Goal: Information Seeking & Learning: Learn about a topic

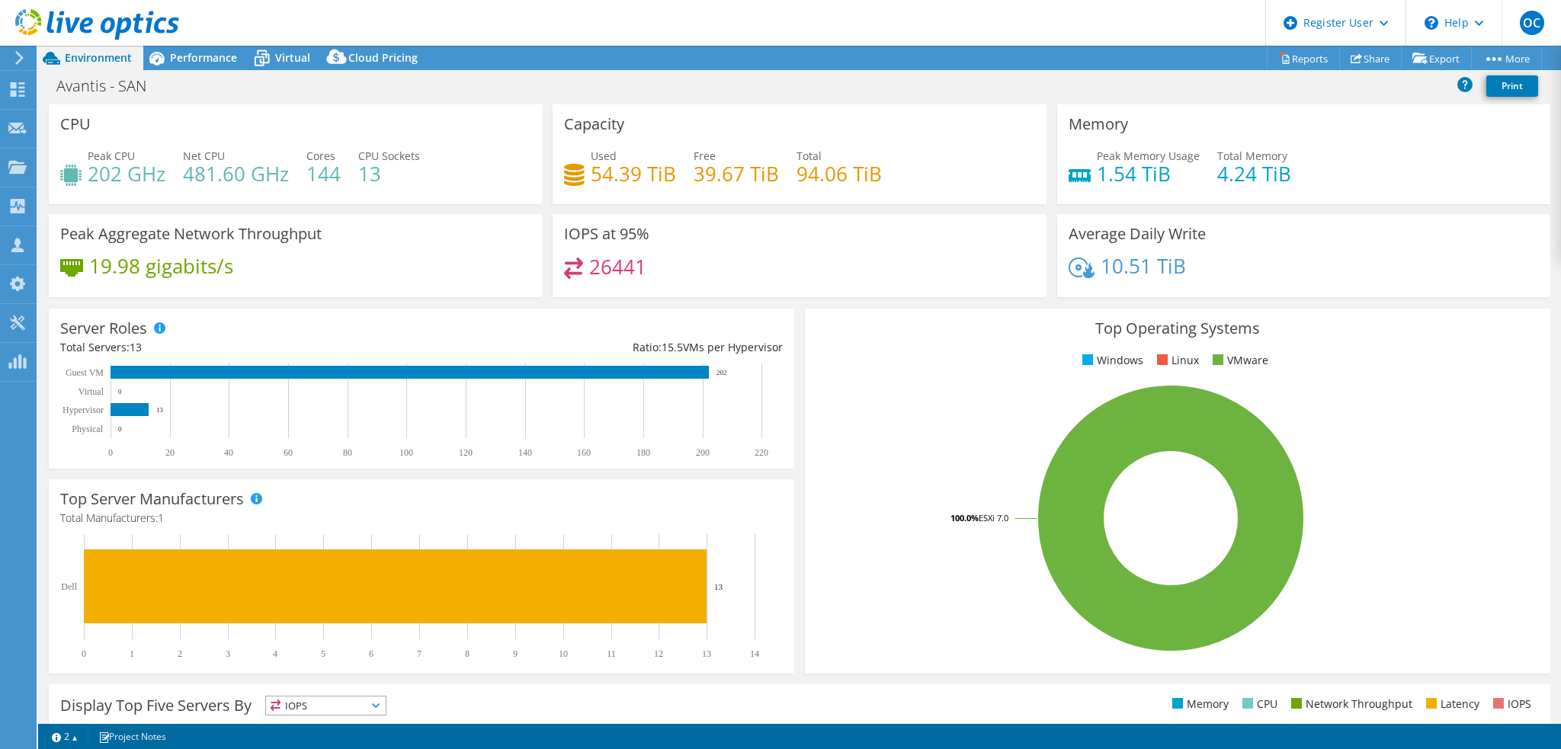
select select "[GEOGRAPHIC_DATA]"
select select "USD"
click at [216, 62] on span "Performance" at bounding box center [203, 57] width 67 height 14
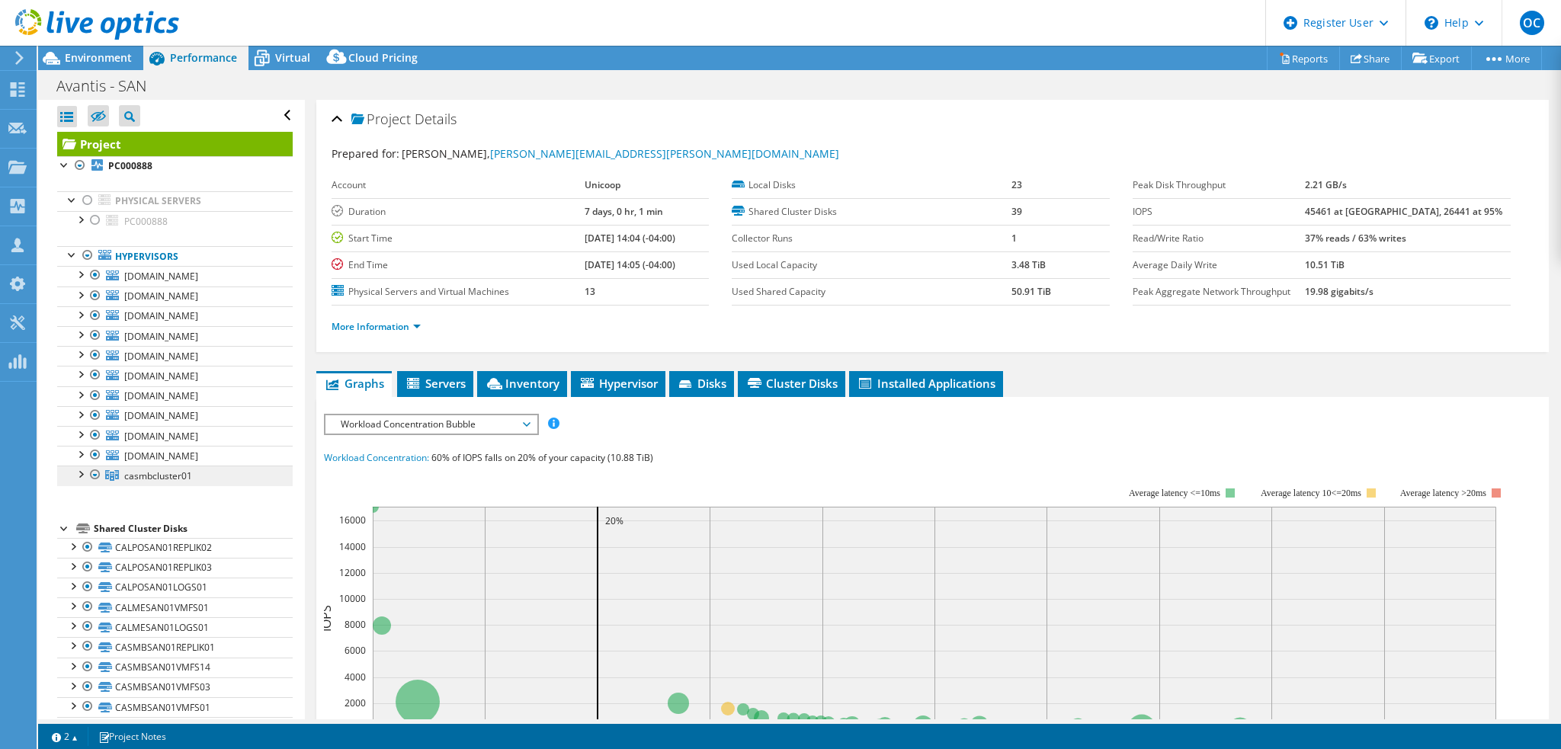
click at [165, 473] on span "casmbcluster01" at bounding box center [158, 475] width 68 height 13
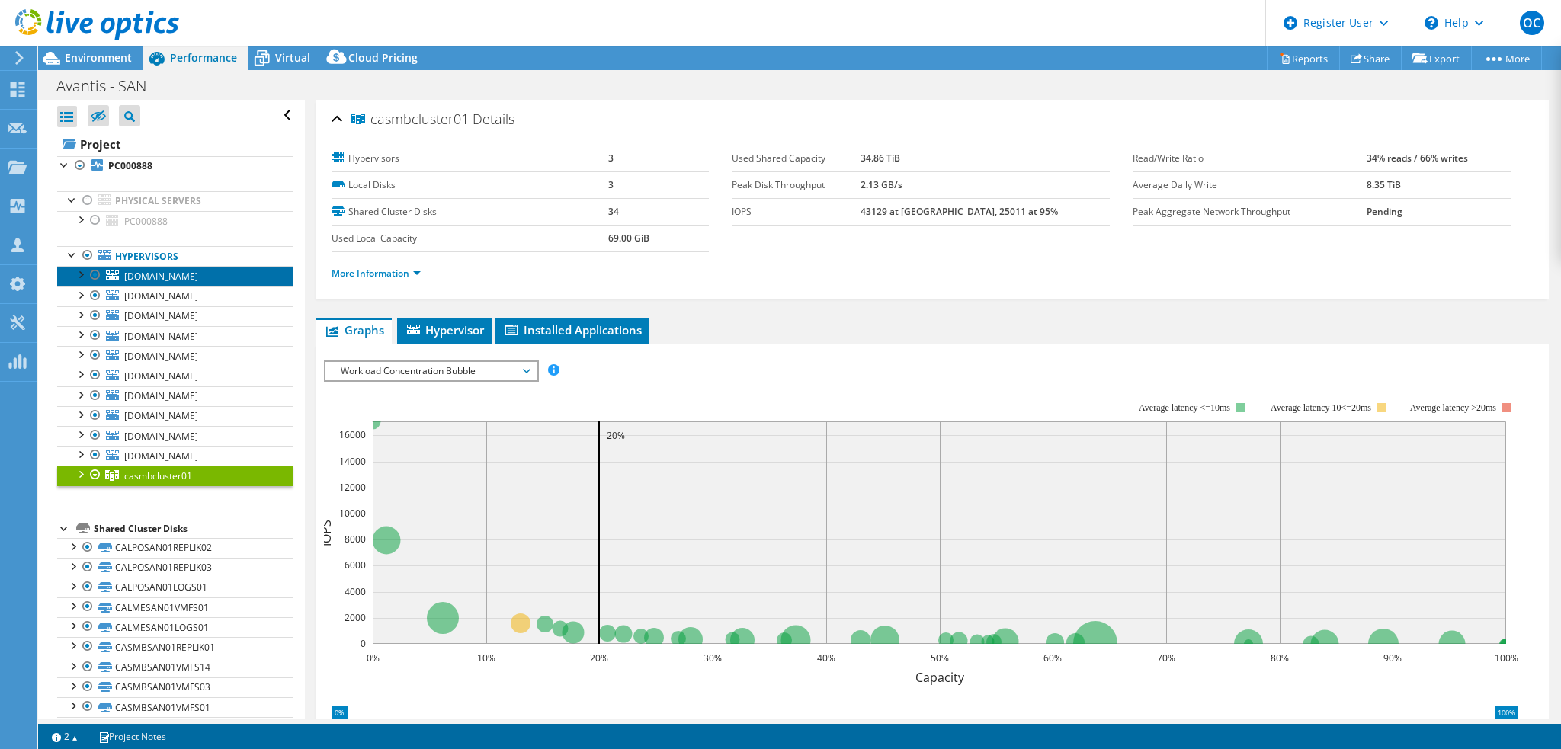
click at [198, 277] on span "[DOMAIN_NAME]" at bounding box center [161, 276] width 74 height 13
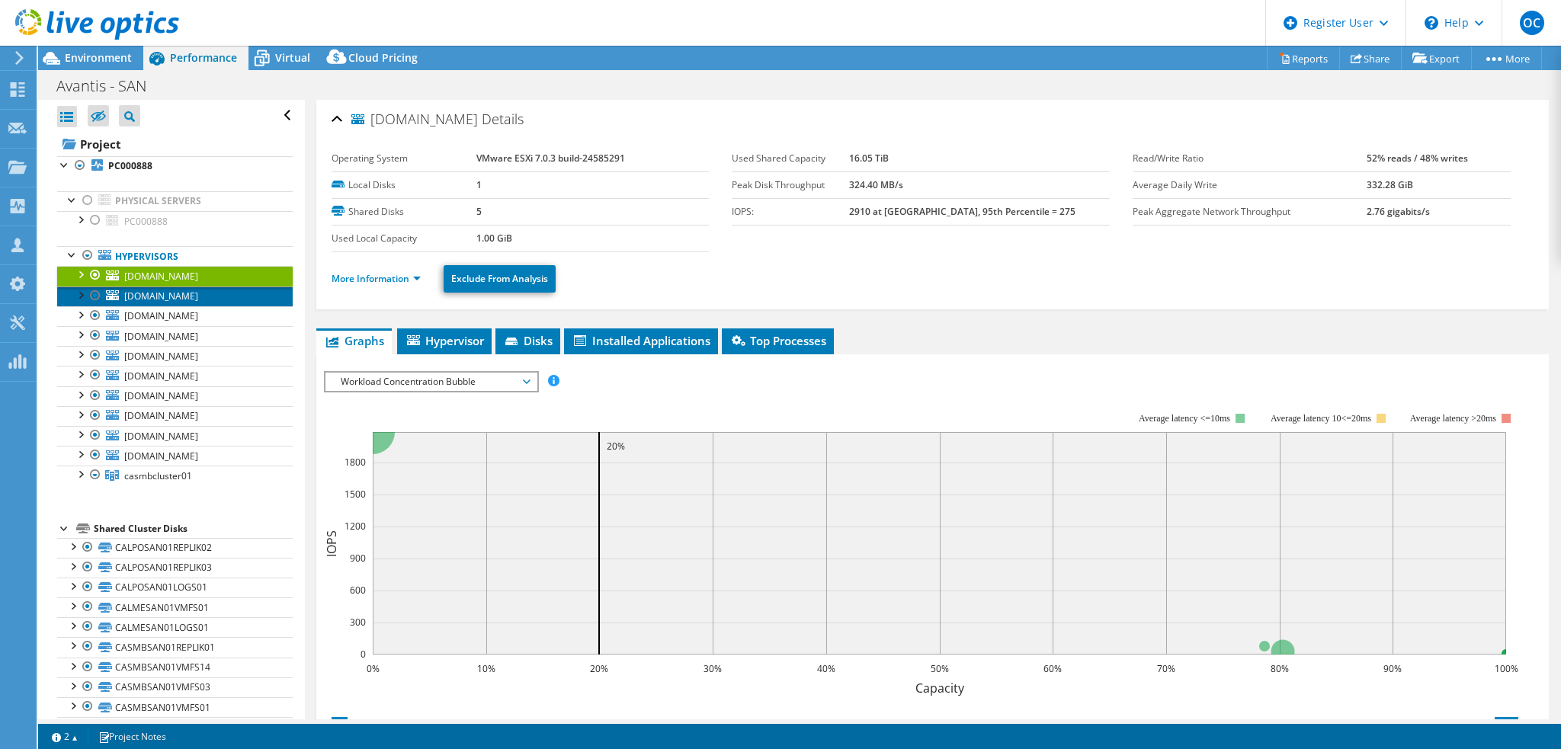
click at [198, 300] on span "[DOMAIN_NAME]" at bounding box center [161, 296] width 74 height 13
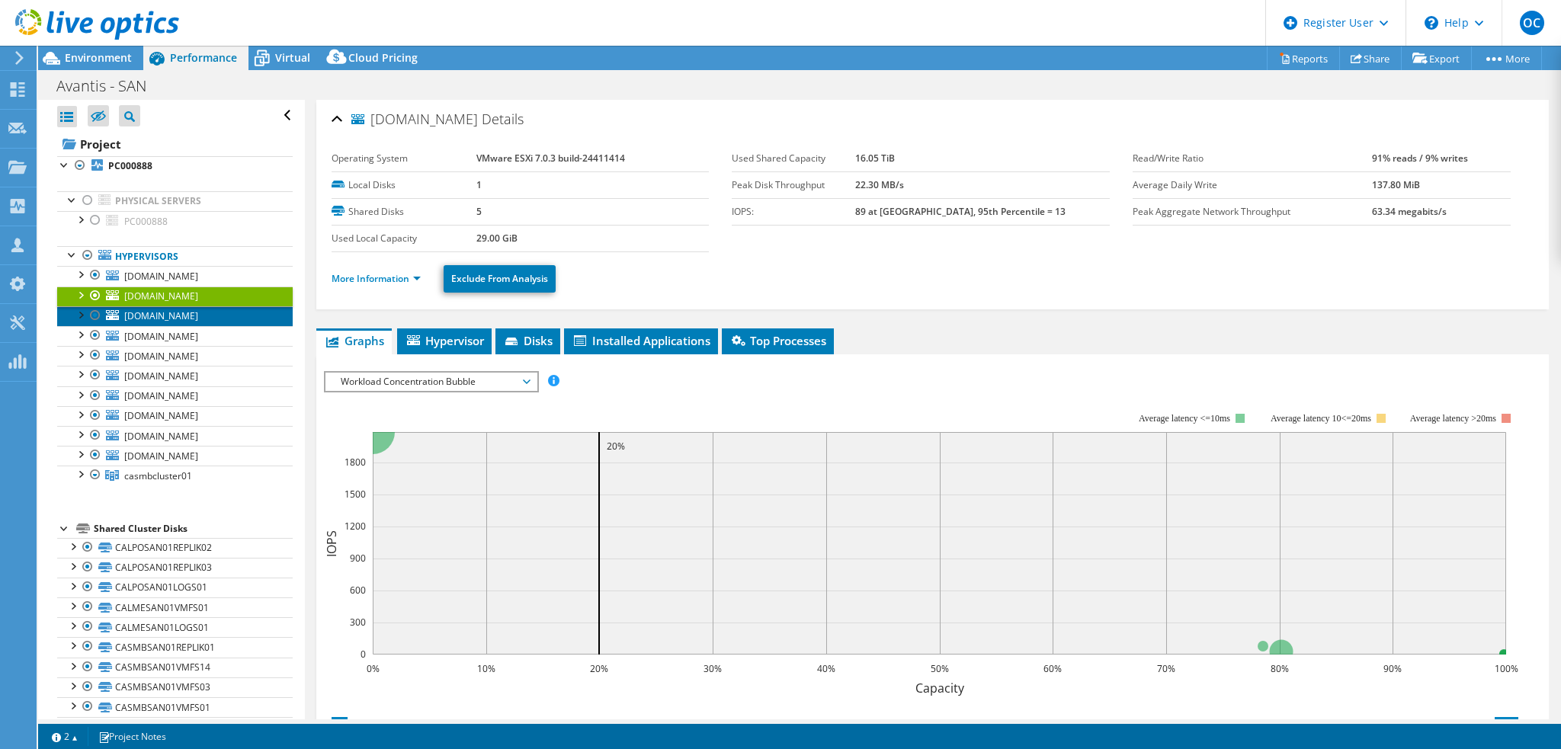
click at [198, 313] on span "[DOMAIN_NAME]" at bounding box center [161, 315] width 74 height 13
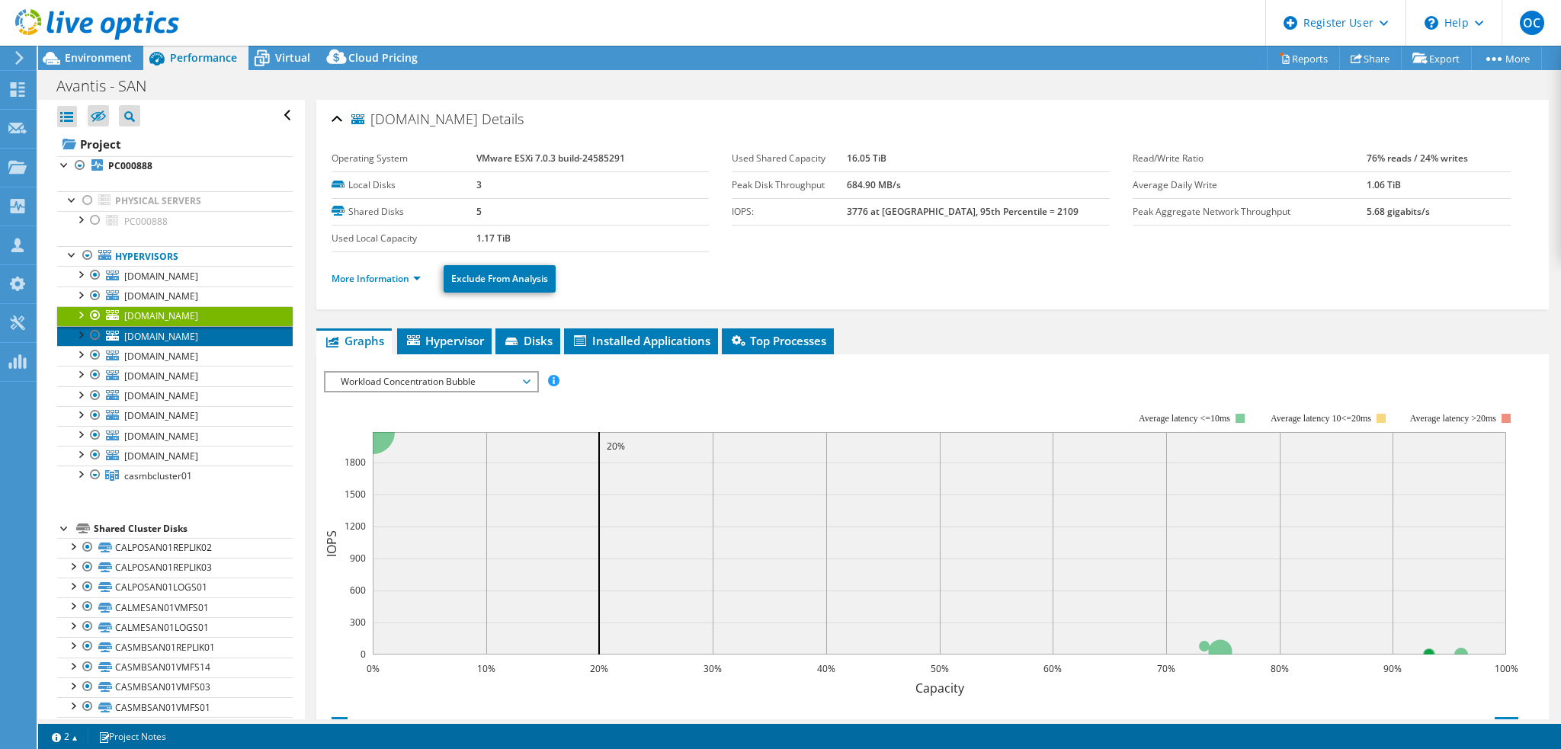
click at [198, 332] on span "[DOMAIN_NAME]" at bounding box center [161, 336] width 74 height 13
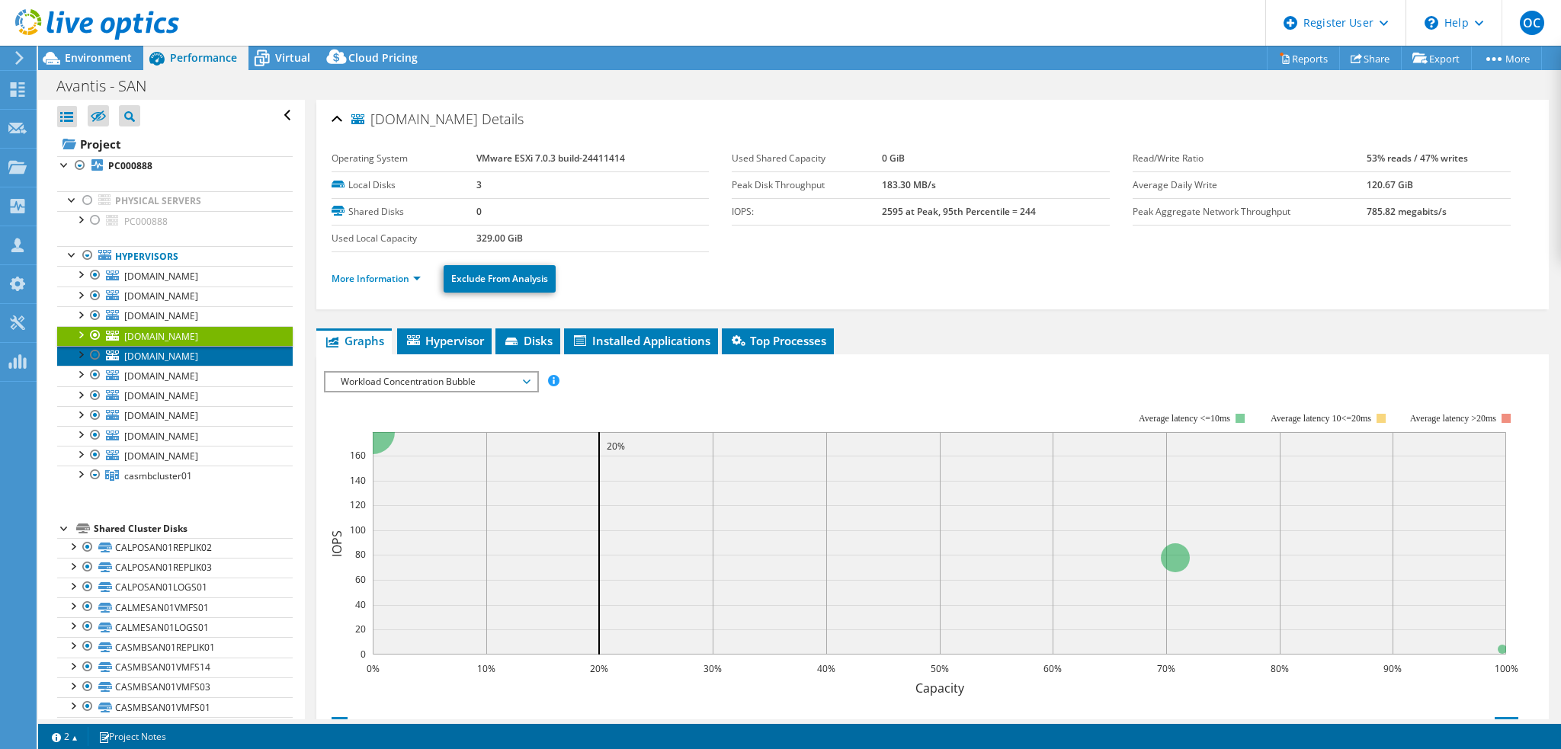
click at [198, 359] on span "[DOMAIN_NAME]" at bounding box center [161, 356] width 74 height 13
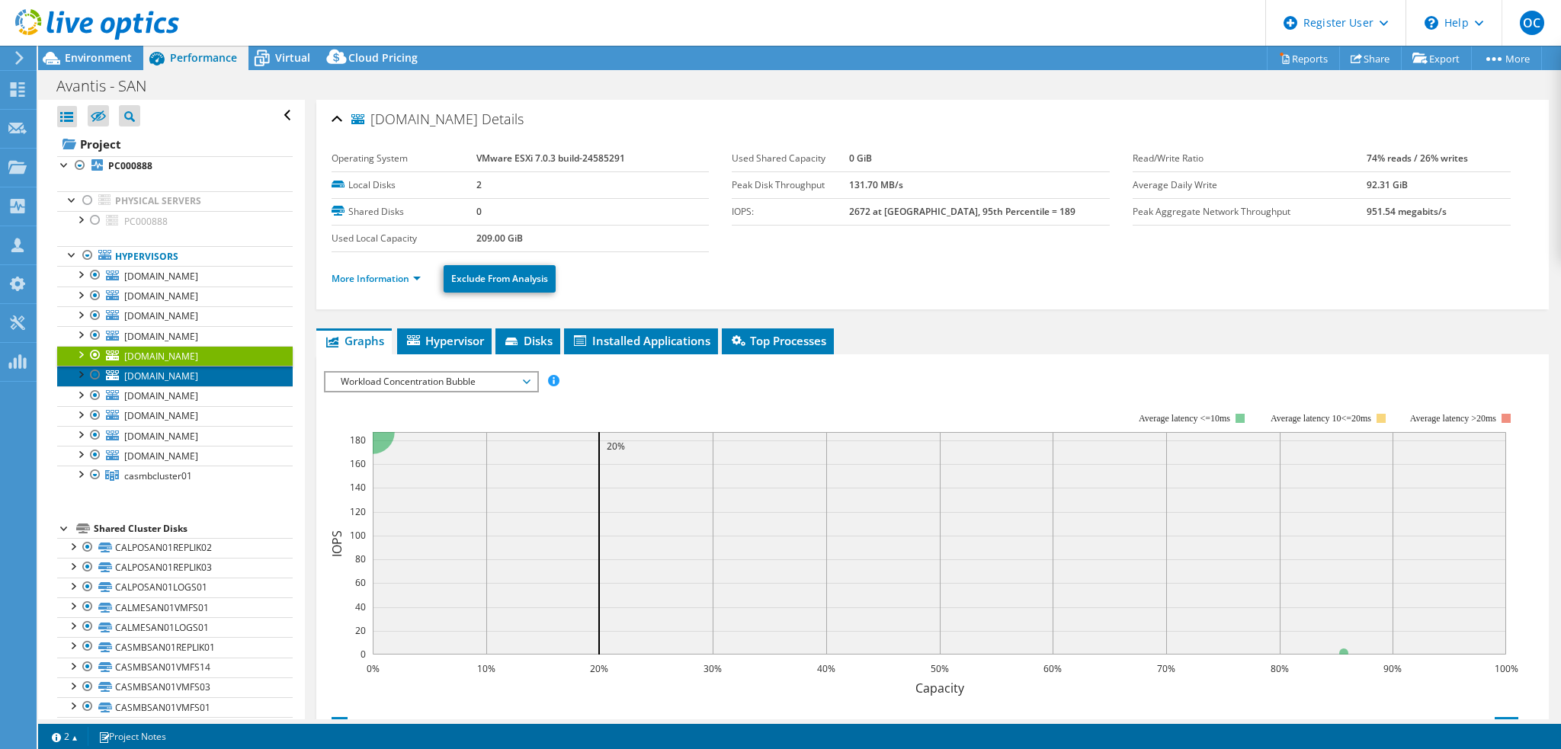
click at [198, 372] on span "[DOMAIN_NAME]" at bounding box center [161, 376] width 74 height 13
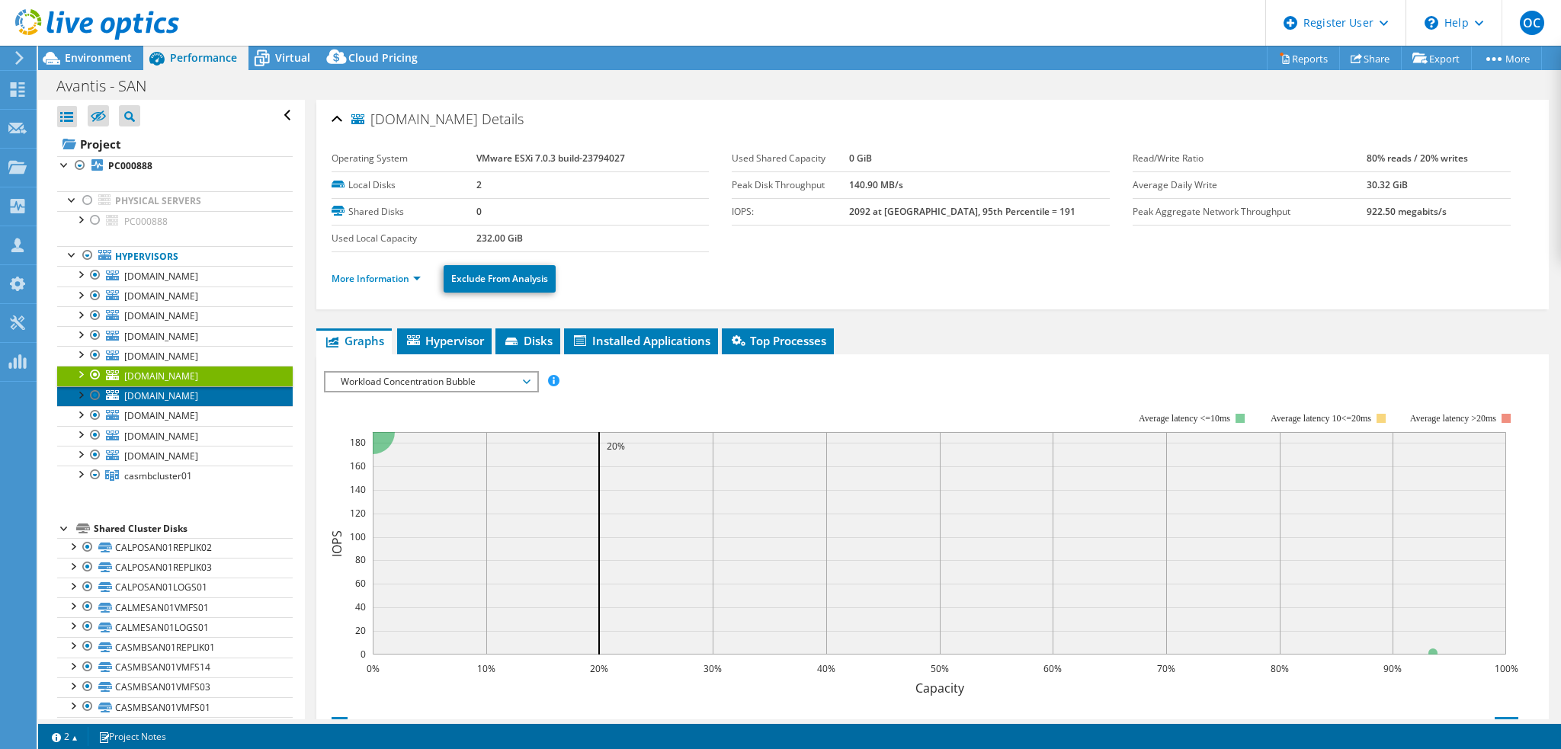
click at [198, 398] on span "[DOMAIN_NAME]" at bounding box center [161, 395] width 74 height 13
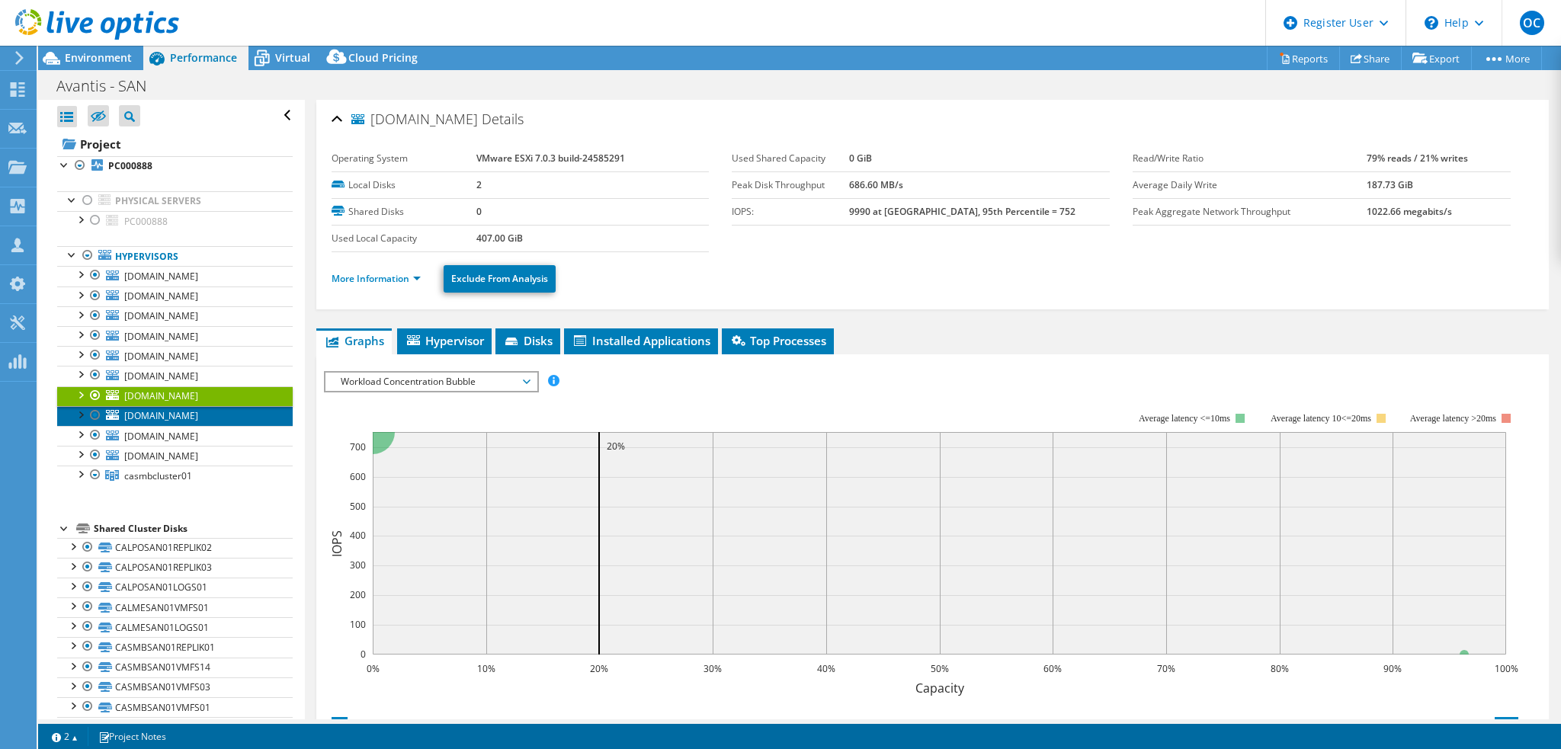
click at [182, 419] on span "[DOMAIN_NAME]" at bounding box center [161, 415] width 74 height 13
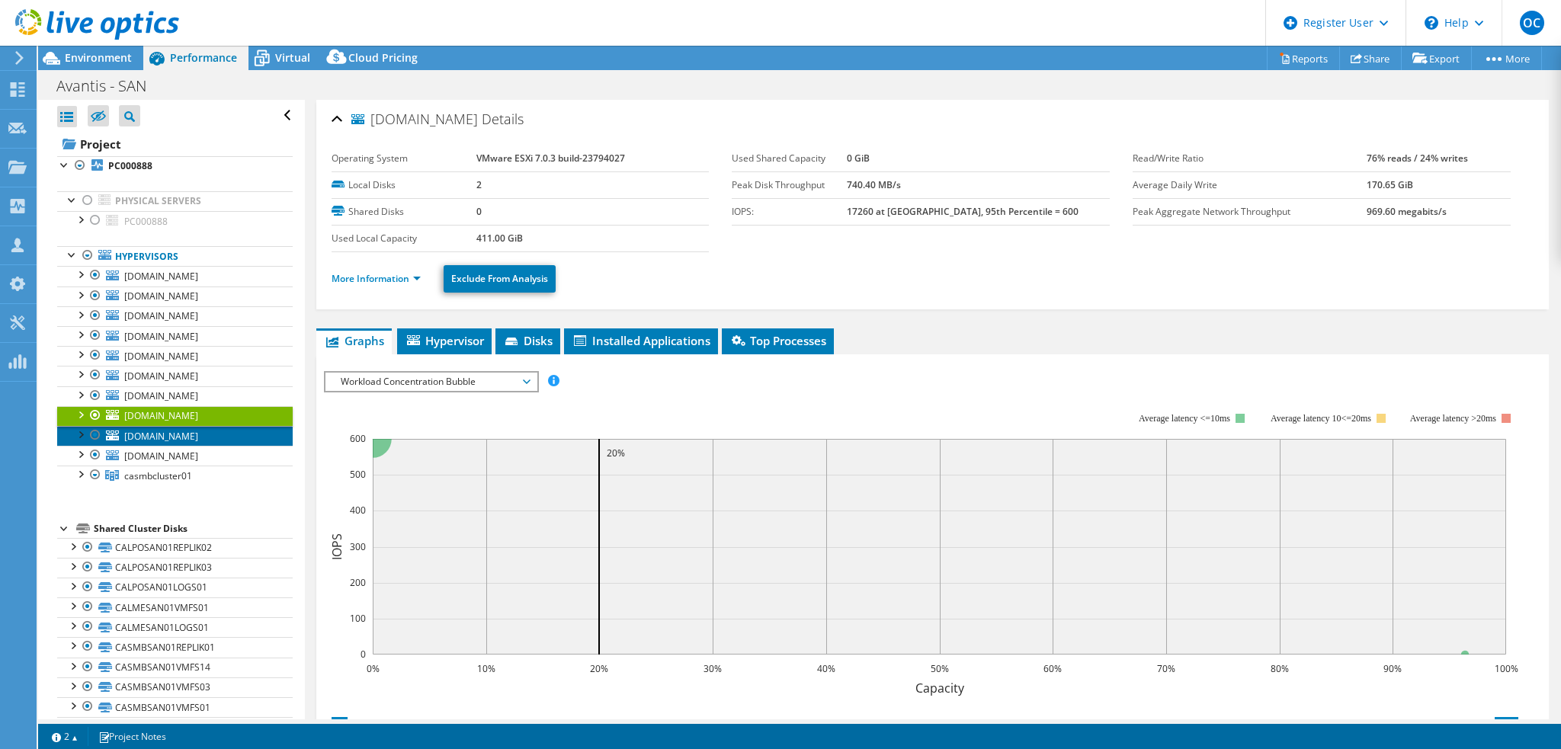
click at [187, 433] on span "[DOMAIN_NAME]" at bounding box center [161, 436] width 74 height 13
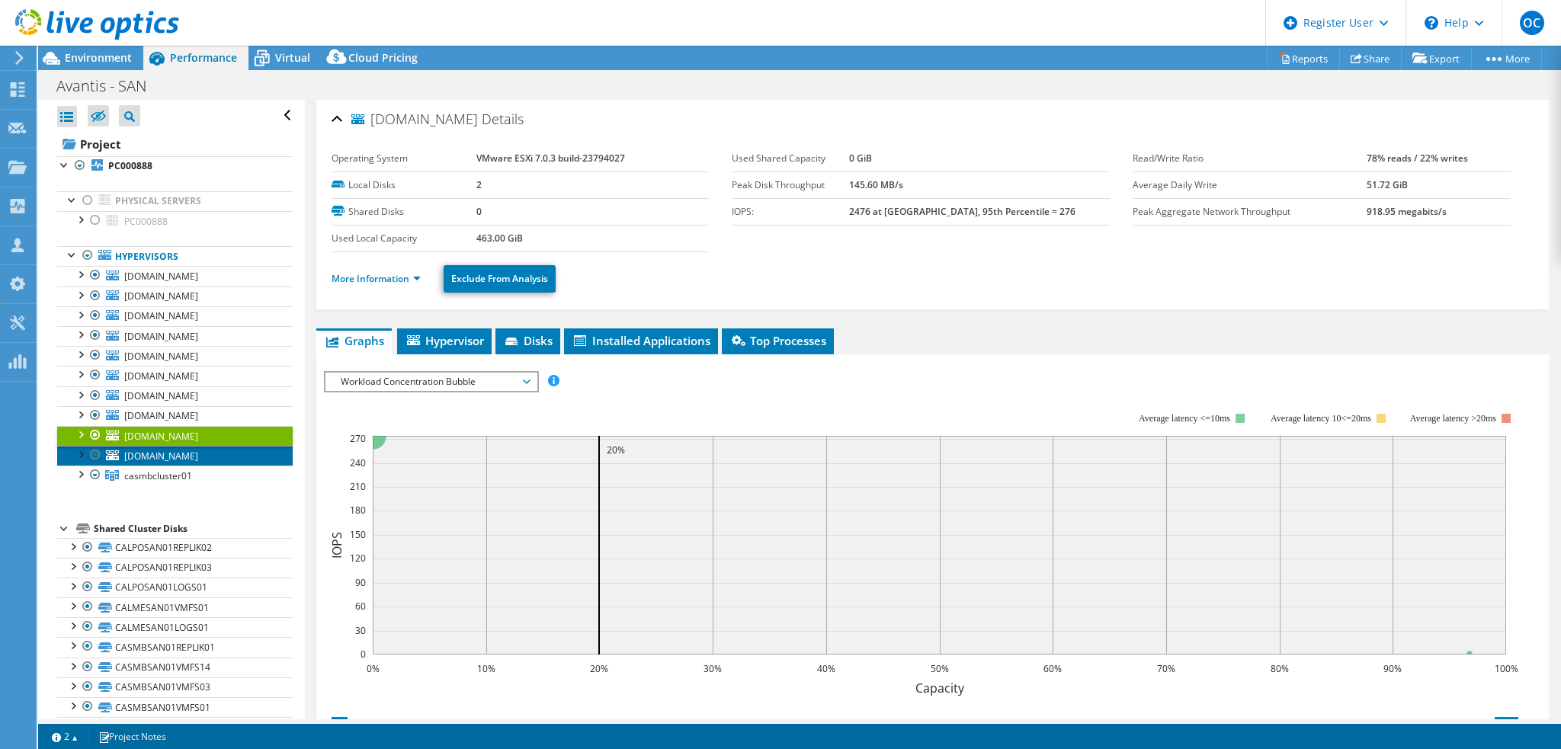
click at [181, 453] on span "[DOMAIN_NAME]" at bounding box center [161, 456] width 74 height 13
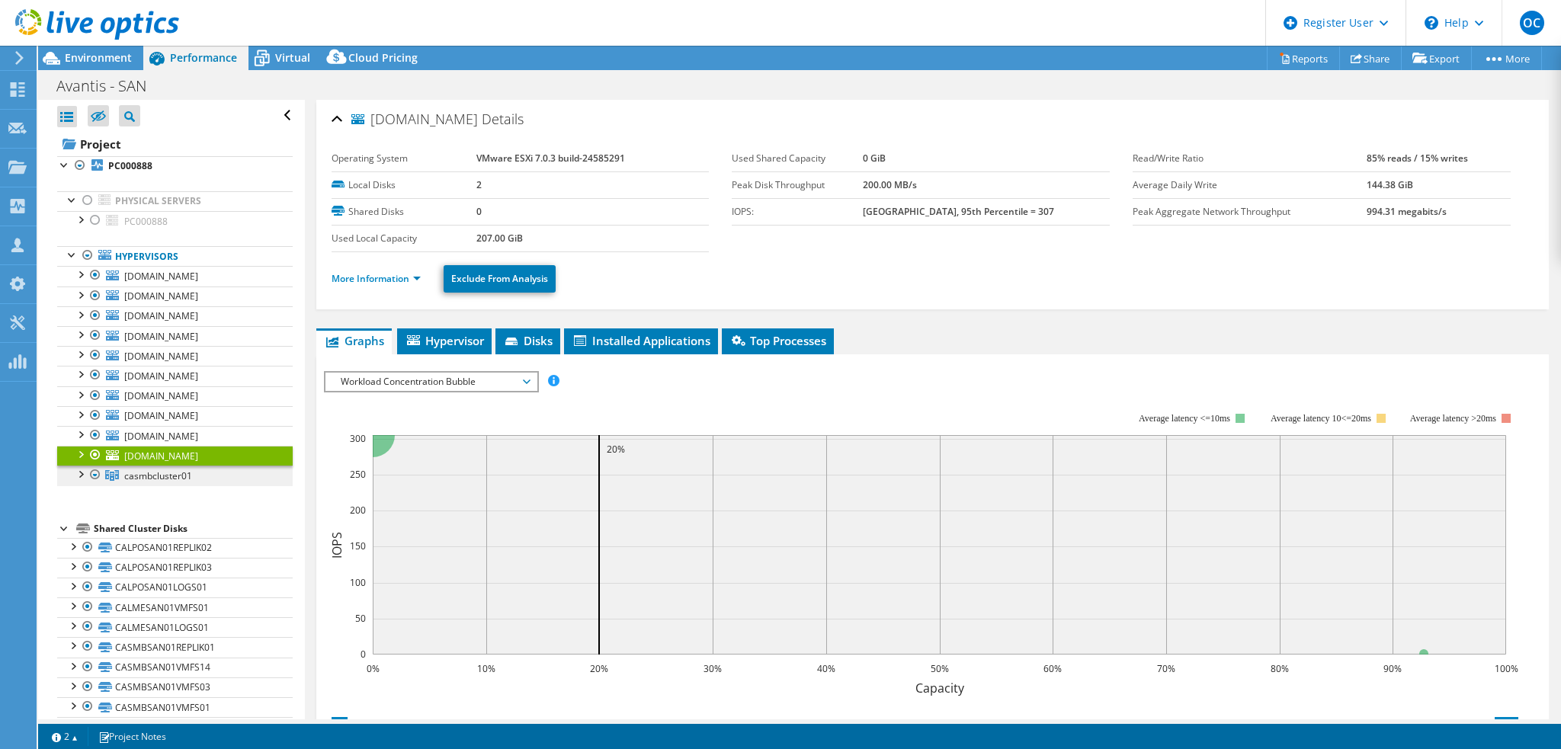
click at [147, 478] on span "casmbcluster01" at bounding box center [158, 475] width 68 height 13
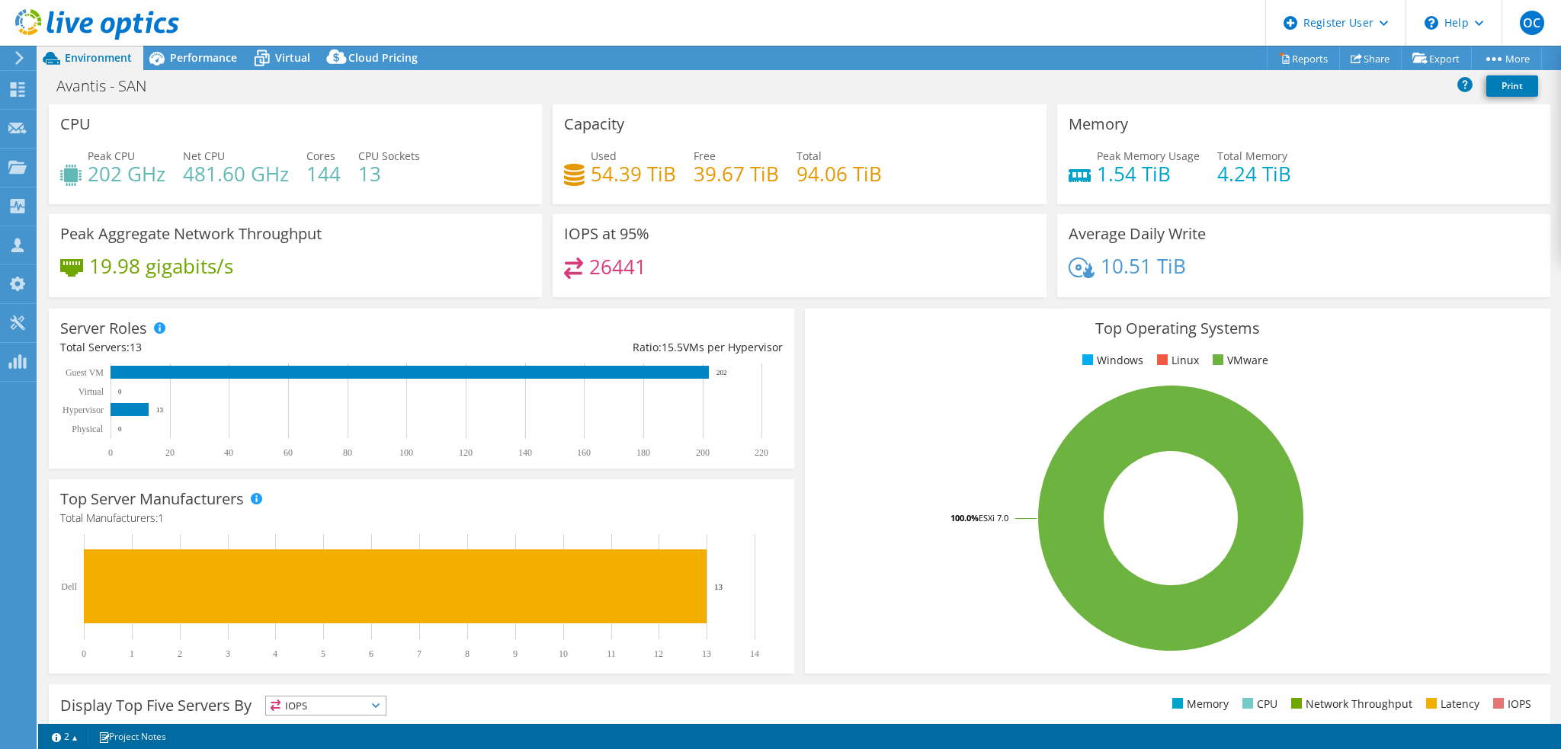
select select "[GEOGRAPHIC_DATA]"
select select "USD"
